Goal: Navigation & Orientation: Find specific page/section

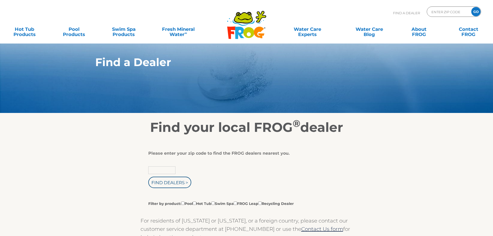
click at [166, 172] on input "text" at bounding box center [161, 170] width 27 height 8
type input "56560"
click at [158, 183] on input "Find Dealers >" at bounding box center [169, 181] width 43 height 11
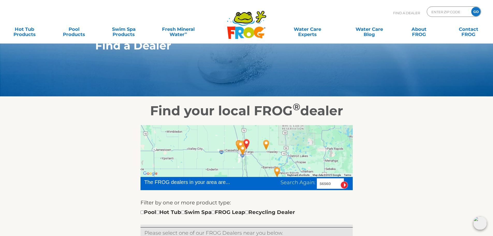
scroll to position [26, 0]
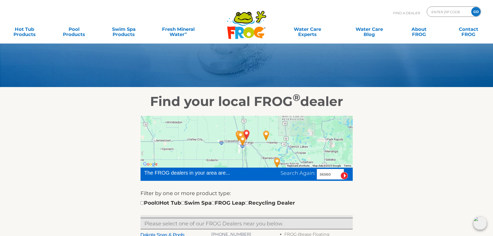
click at [159, 203] on input "checkbox" at bounding box center [157, 202] width 3 height 3
checkbox input "true"
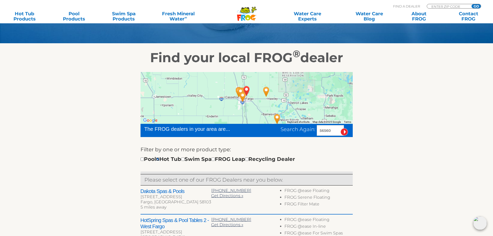
scroll to position [78, 0]
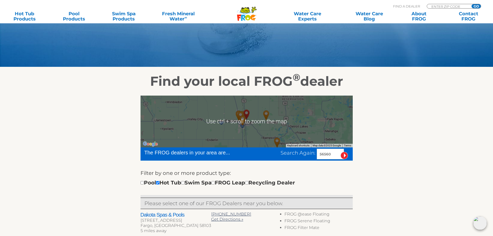
scroll to position [52, 0]
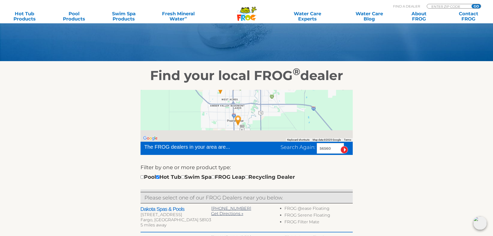
drag, startPoint x: 249, startPoint y: 115, endPoint x: 248, endPoint y: 111, distance: 4.0
click at [248, 111] on div at bounding box center [246, 116] width 212 height 52
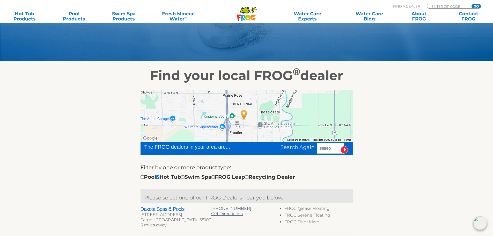
drag, startPoint x: 255, startPoint y: 120, endPoint x: 257, endPoint y: 112, distance: 8.7
click at [257, 112] on div at bounding box center [246, 116] width 212 height 52
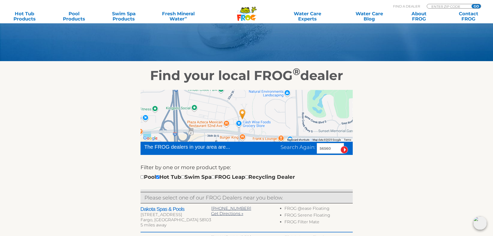
click at [242, 114] on img "Jacuzzi Hot Tubs of Fargo - 7 miles away." at bounding box center [242, 114] width 16 height 18
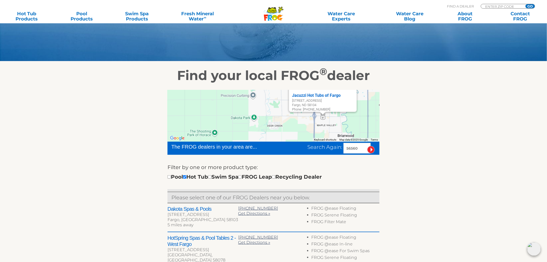
drag, startPoint x: 341, startPoint y: 122, endPoint x: 325, endPoint y: 123, distance: 16.1
click at [326, 123] on div "Jacuzzi Hot Tubs of Fargo 5050 Timber Pkwy S Fargo, ND 58104 Phone: 701-552-1078" at bounding box center [274, 116] width 212 height 52
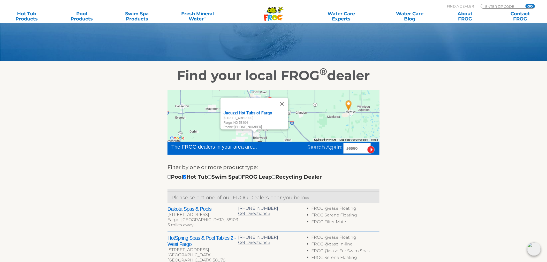
drag, startPoint x: 348, startPoint y: 127, endPoint x: 282, endPoint y: 139, distance: 66.2
click at [282, 139] on div "Jacuzzi Hot Tubs of Fargo 5050 Timber Pkwy S Fargo, ND 58104 Phone: 701-552-1078" at bounding box center [274, 116] width 212 height 52
click at [348, 106] on img "Olson Pools & Spas - 20 miles away." at bounding box center [348, 105] width 16 height 18
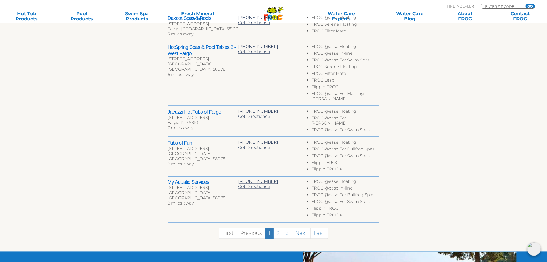
scroll to position [253, 0]
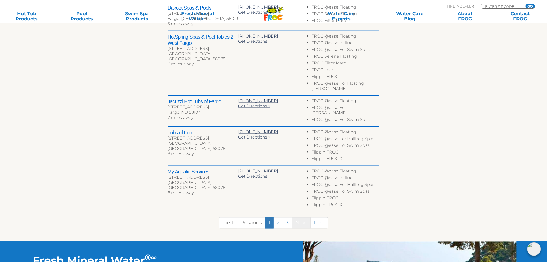
click at [302, 217] on link "Next" at bounding box center [301, 222] width 19 height 11
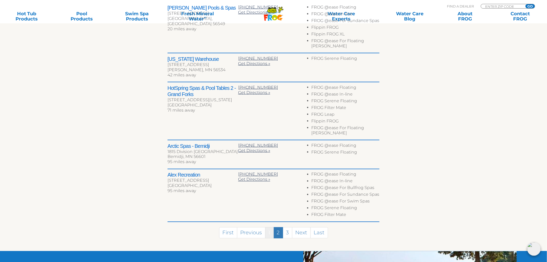
click at [268, 227] on link "1" at bounding box center [269, 232] width 9 height 11
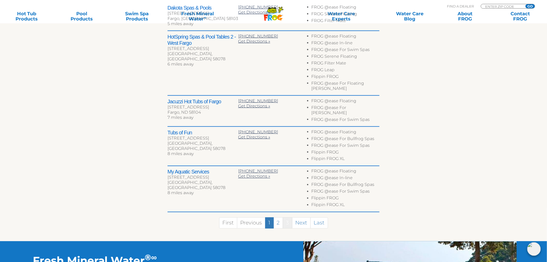
click at [285, 217] on link "3" at bounding box center [288, 222] width 10 height 11
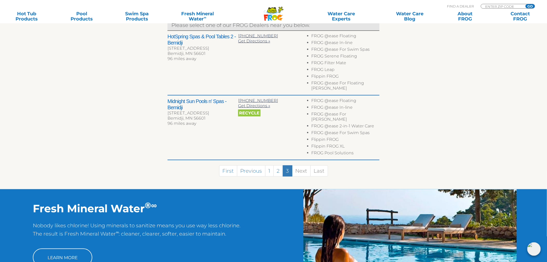
scroll to position [195, 0]
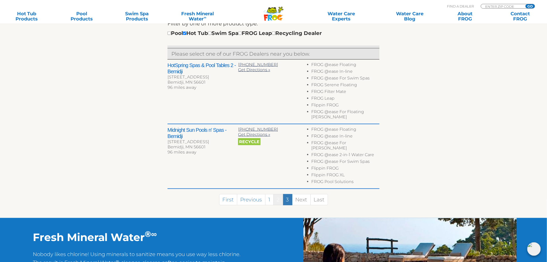
click at [277, 194] on link "2" at bounding box center [279, 199] width 10 height 11
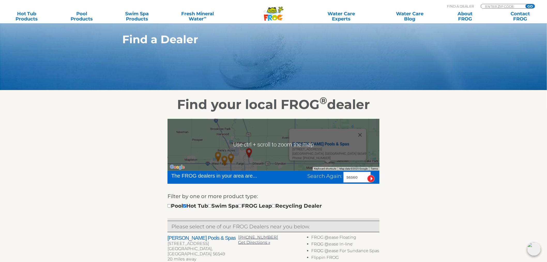
scroll to position [109, 0]
